Goal: Information Seeking & Learning: Learn about a topic

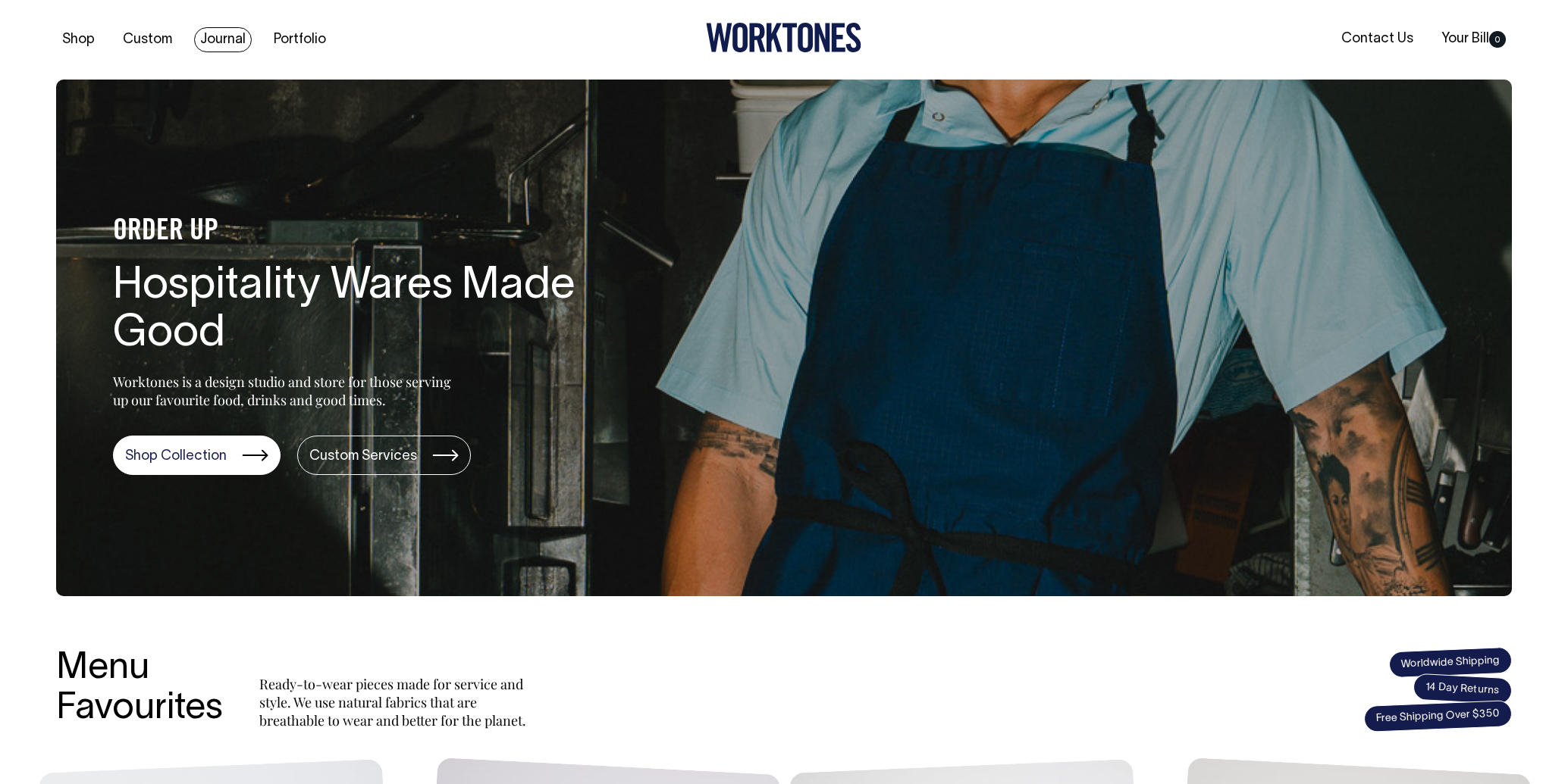
click at [216, 38] on link "Journal" at bounding box center [223, 39] width 58 height 25
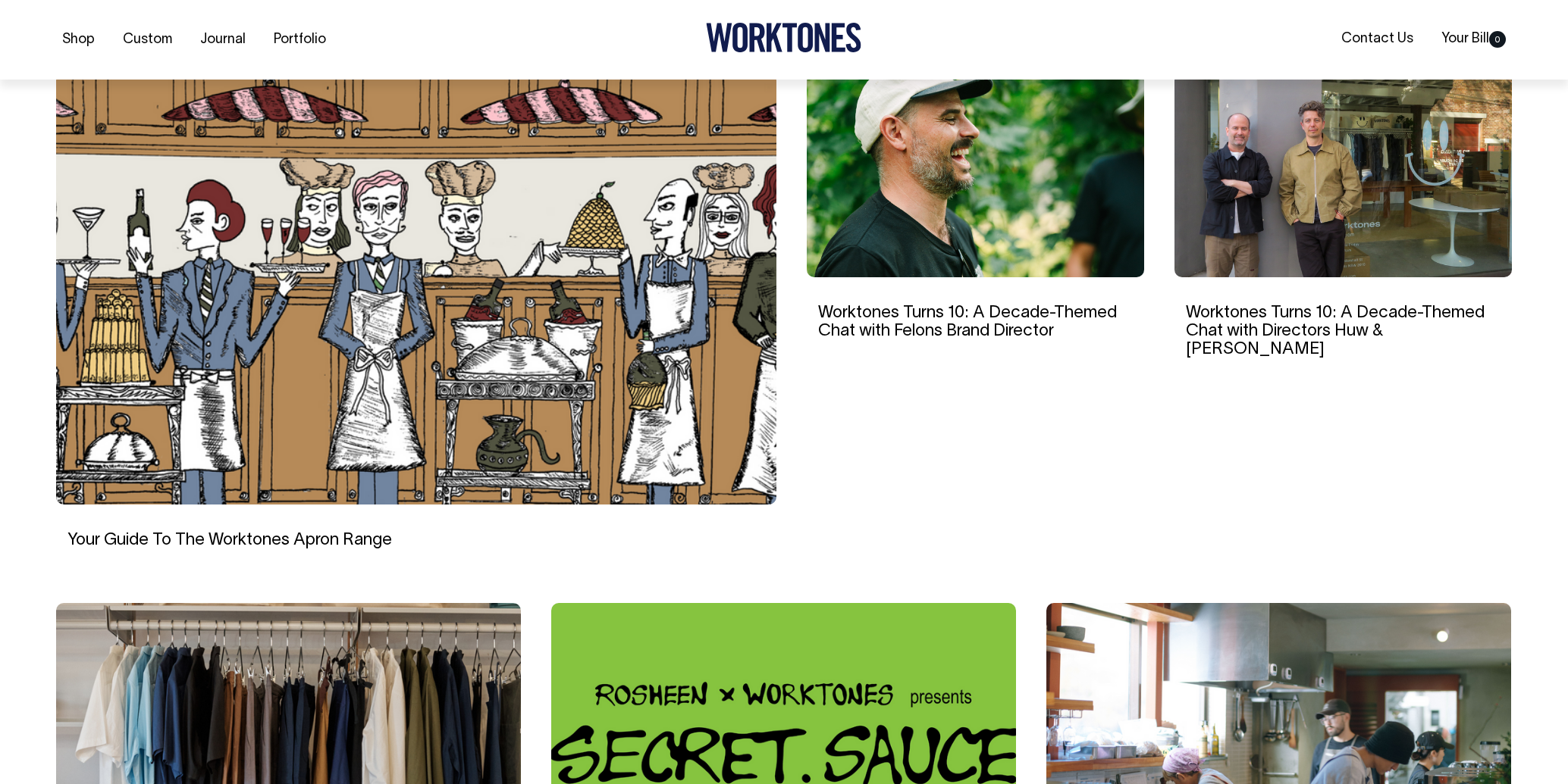
scroll to position [461, 0]
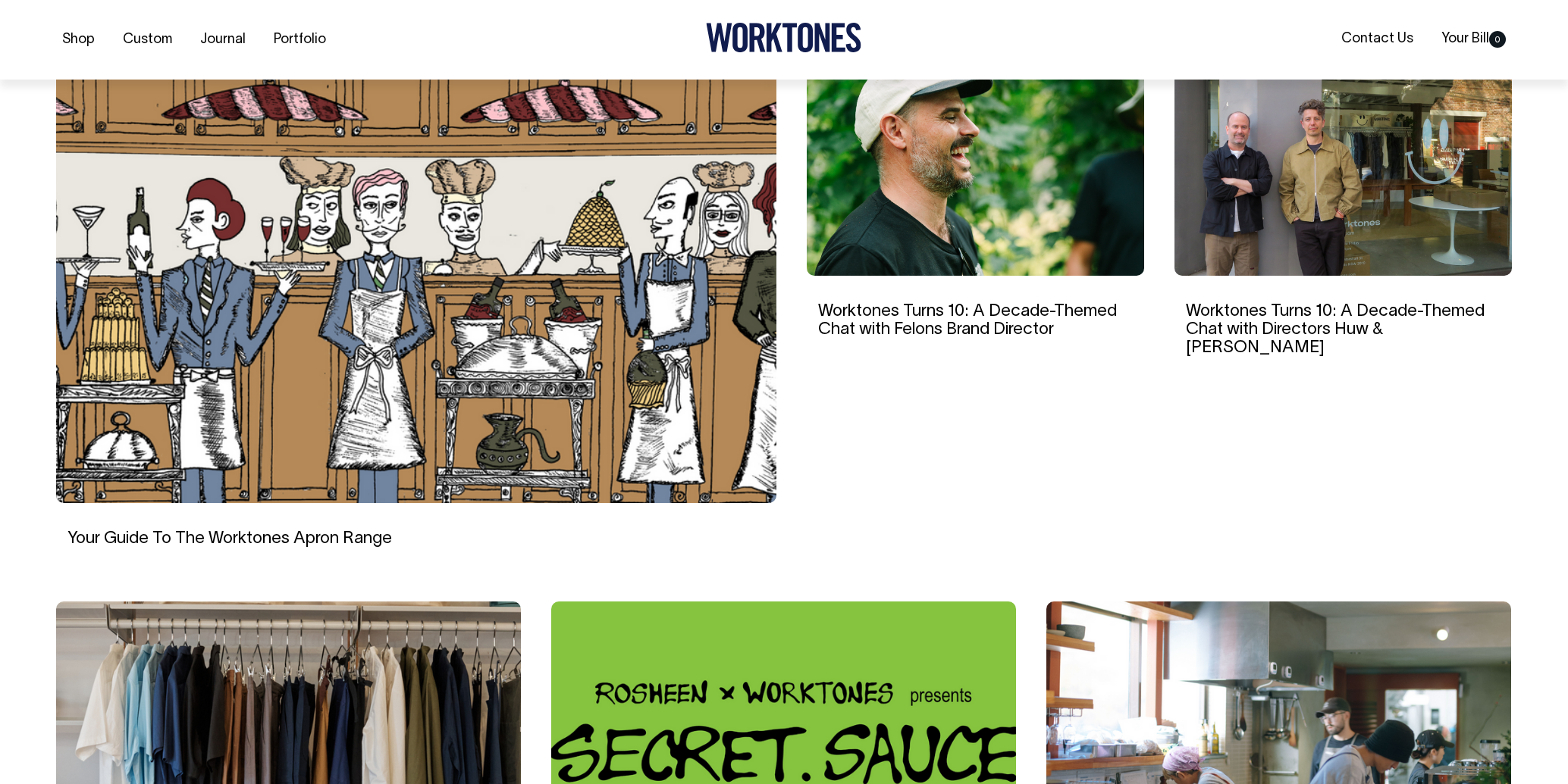
click at [998, 304] on link "Worktones Turns 10: A Decade-Themed Chat with Felons Brand Director" at bounding box center [967, 320] width 299 height 34
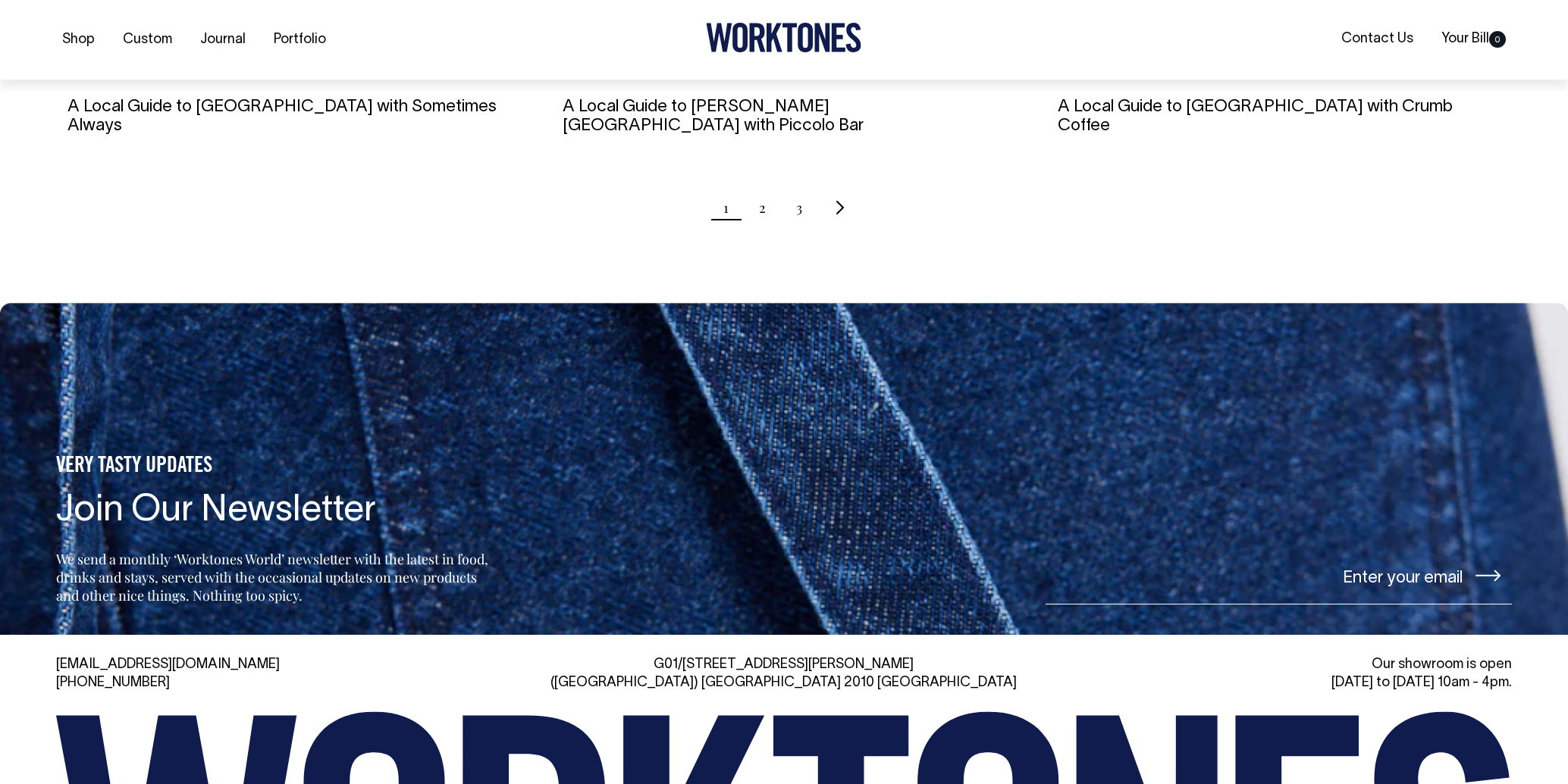
scroll to position [1716, 0]
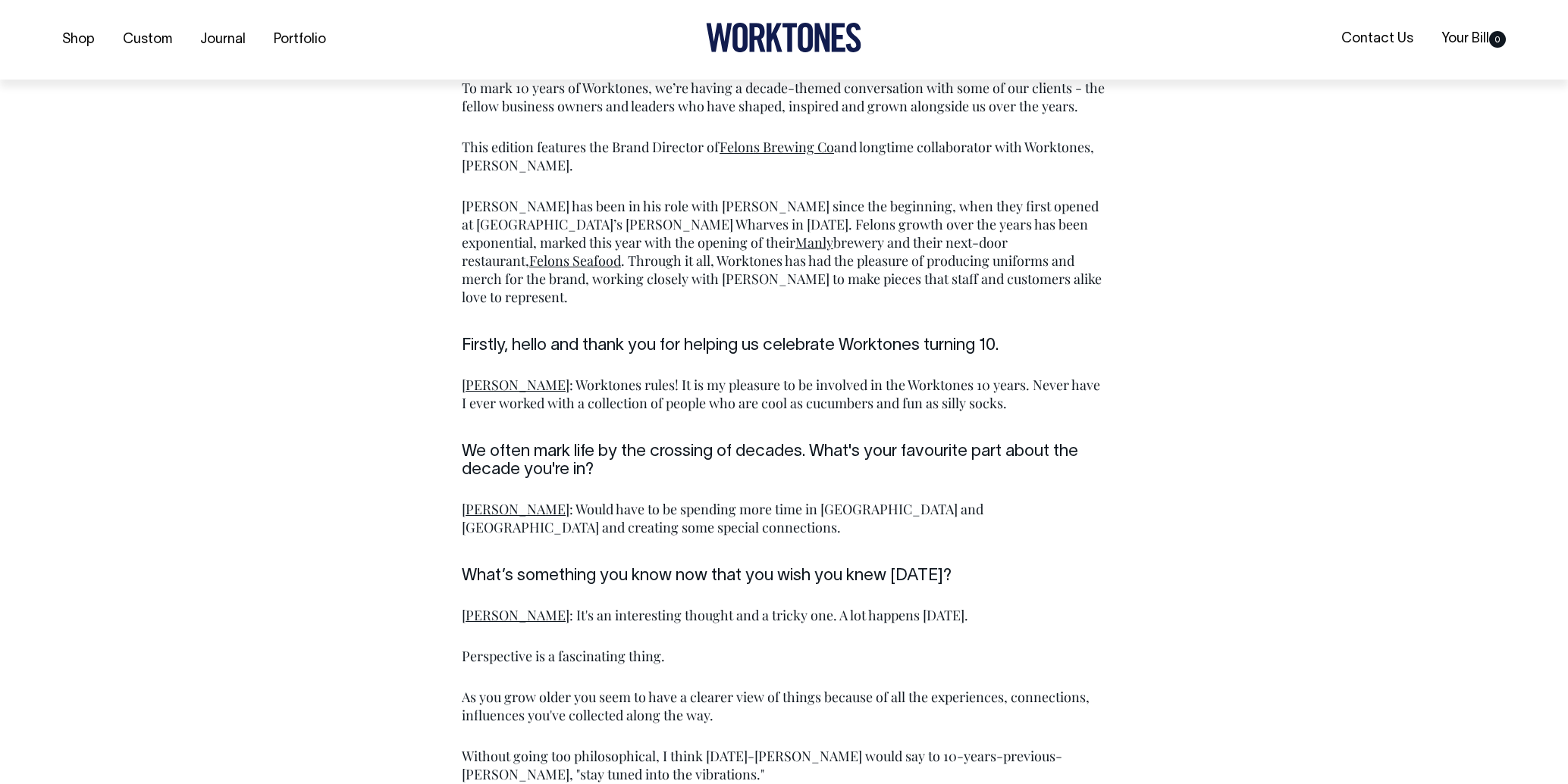
scroll to position [992, 0]
